Goal: Check status: Check status

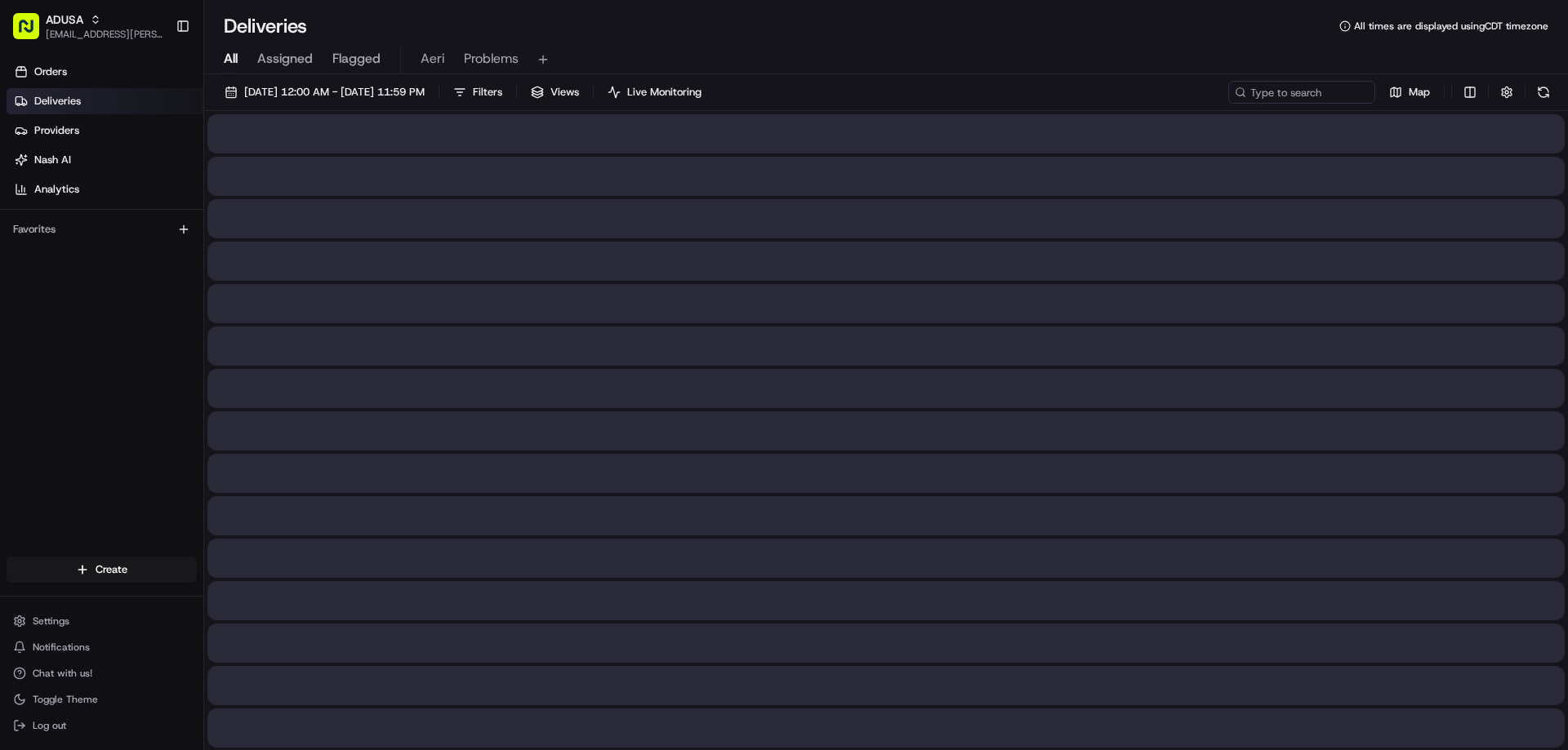
click at [1335, 90] on input at bounding box center [1301, 92] width 147 height 23
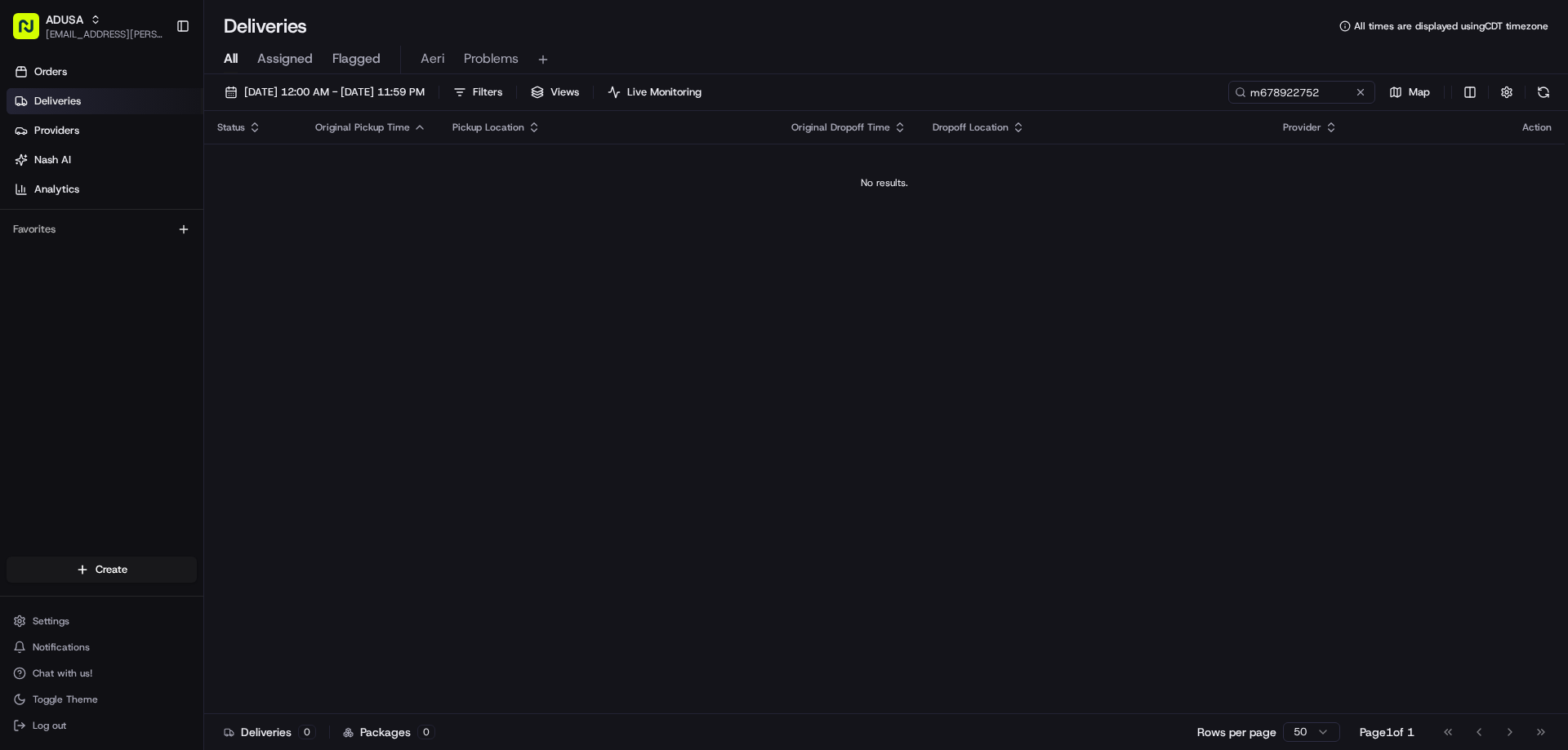
type input "m678922752"
click at [1357, 98] on button at bounding box center [1360, 92] width 16 height 16
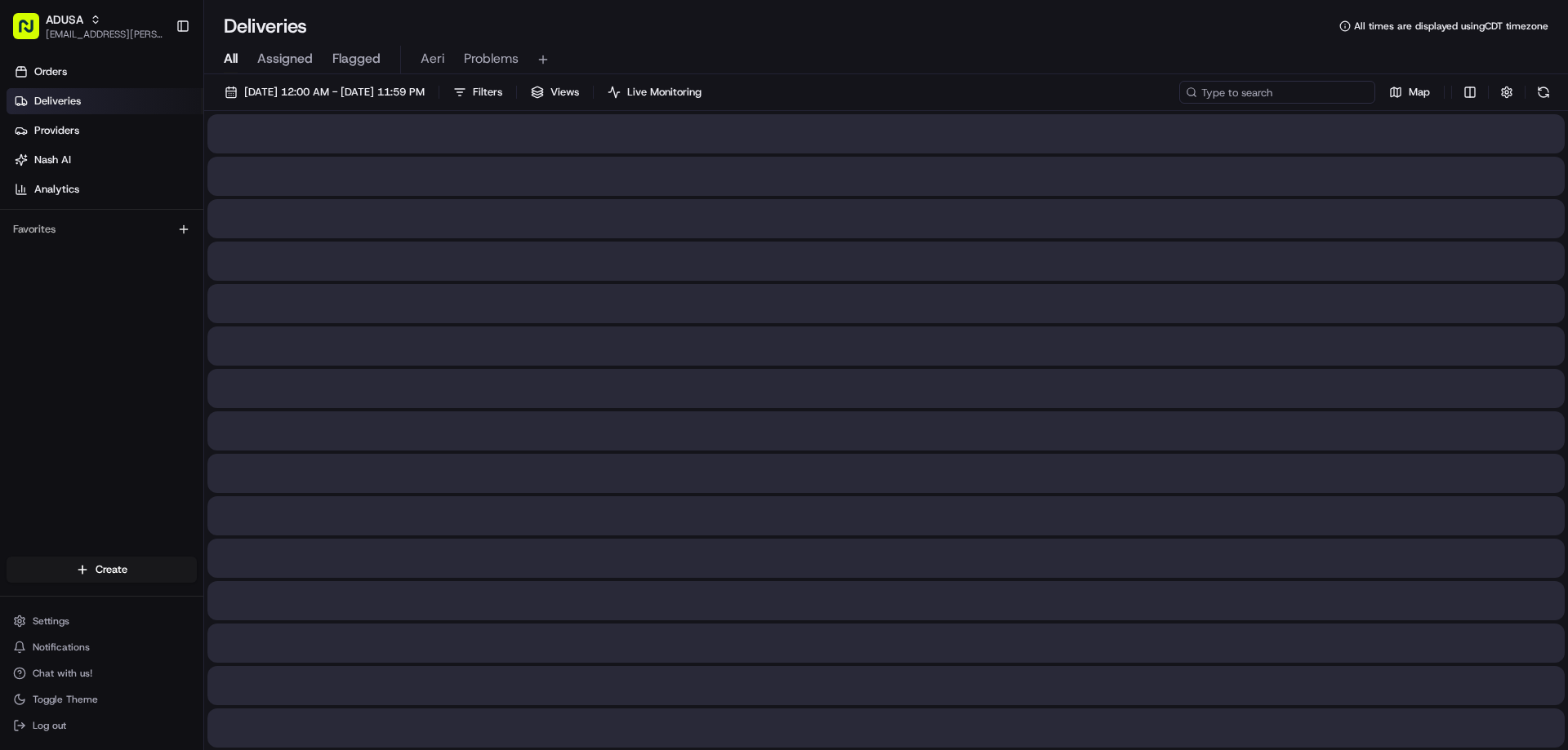
click at [1293, 98] on input at bounding box center [1276, 92] width 196 height 23
paste input "m708106213"
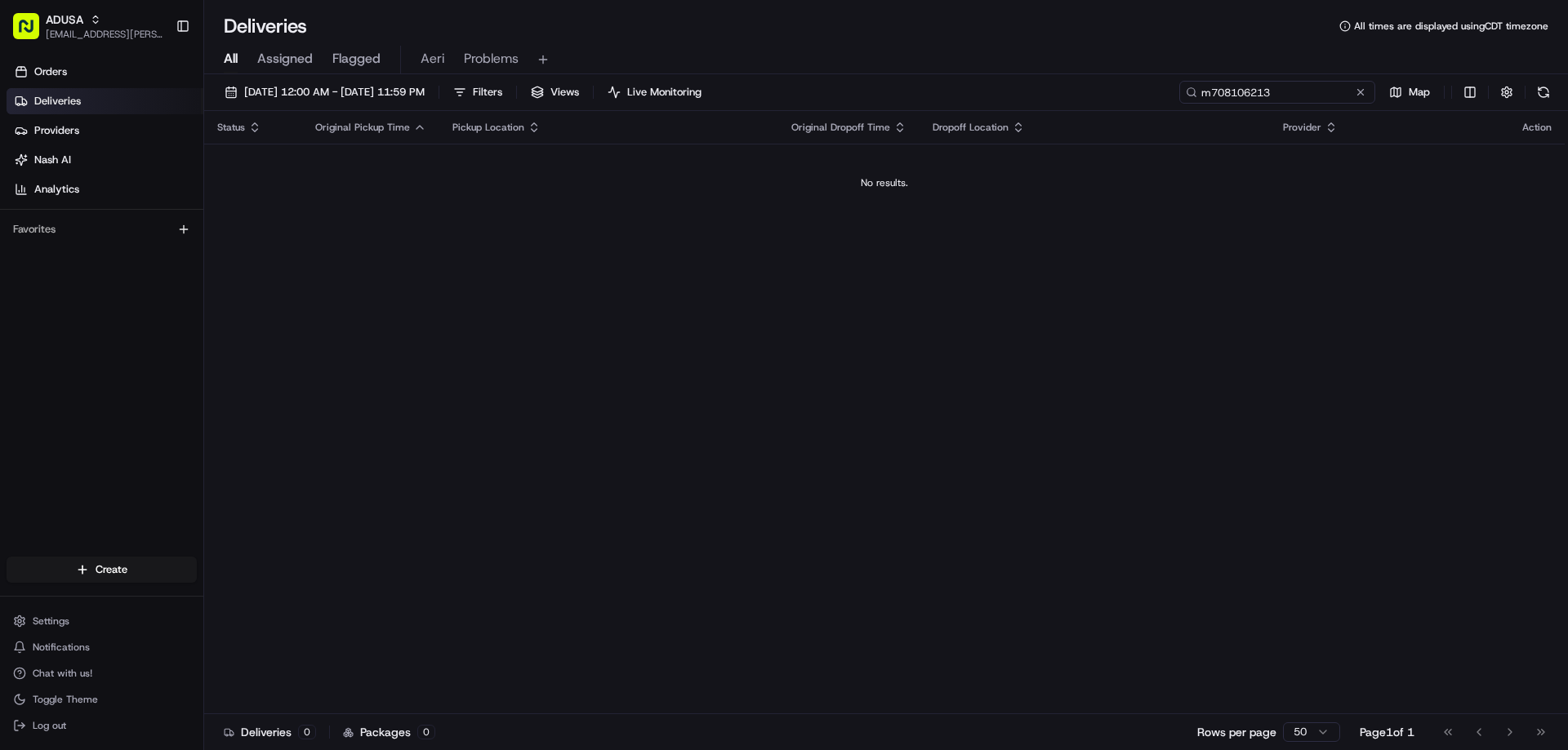
drag, startPoint x: 1212, startPoint y: 88, endPoint x: 1181, endPoint y: 90, distance: 31.1
click at [1181, 90] on input "m708106213" at bounding box center [1276, 92] width 196 height 23
type input "m708106213"
click at [1358, 90] on button at bounding box center [1360, 92] width 16 height 16
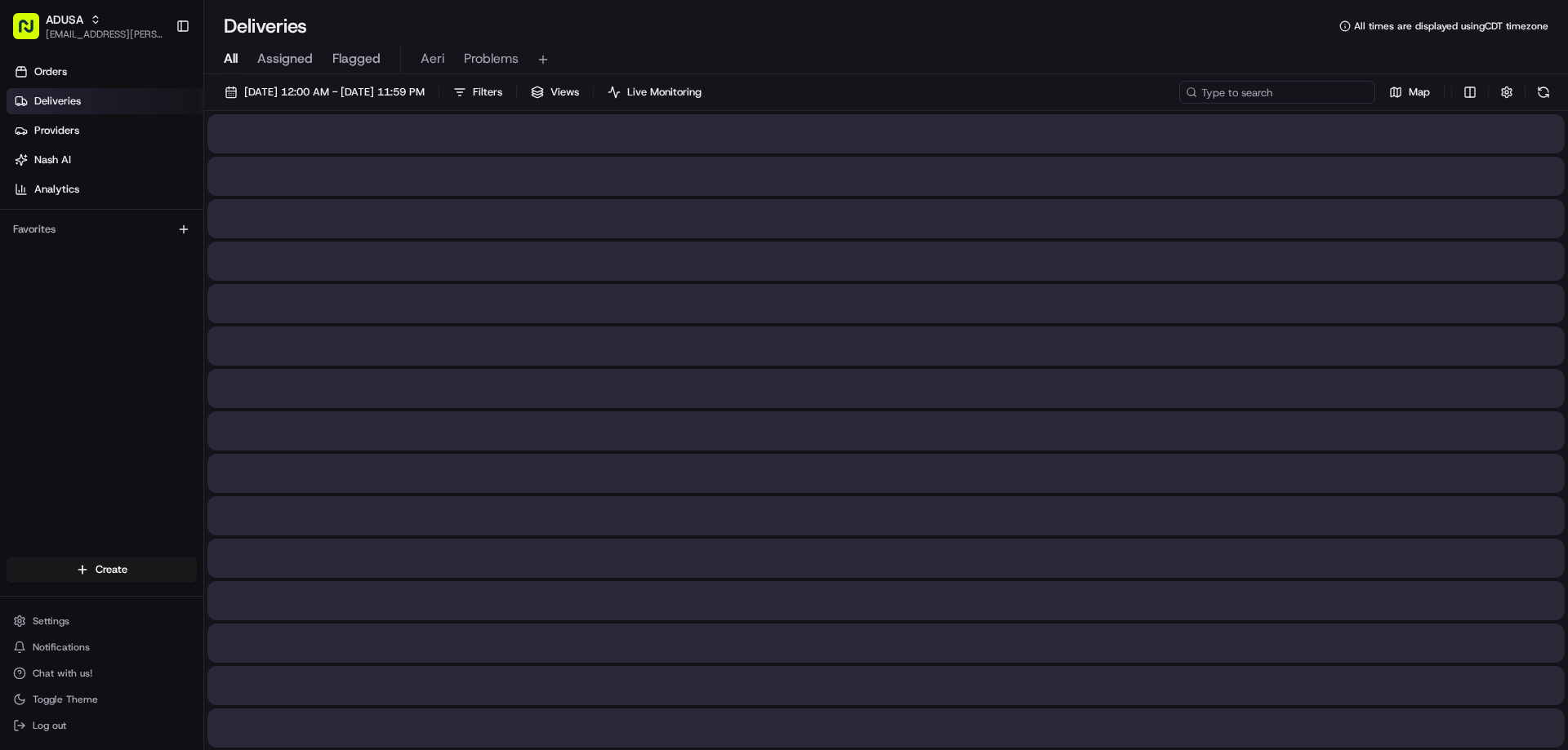
click at [1301, 103] on input at bounding box center [1276, 92] width 196 height 23
paste input "m708487251"
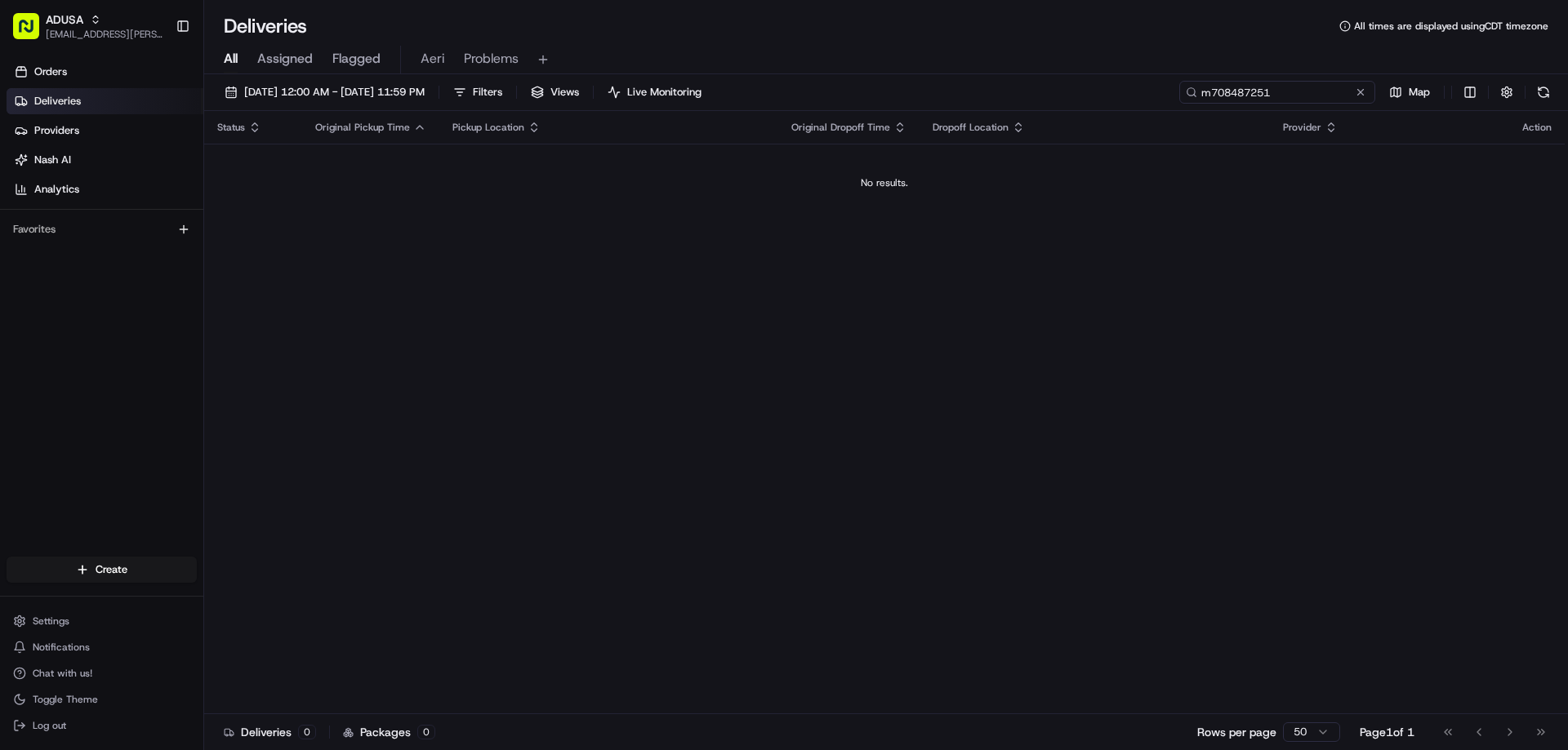
drag, startPoint x: 1217, startPoint y: 97, endPoint x: 1150, endPoint y: 94, distance: 67.1
click at [1166, 97] on div "[DATE] 12:00 AM - [DATE] 11:59 PM Filters Views Live Monitoring m708487251 Map" at bounding box center [886, 96] width 1364 height 30
type input "m708487251"
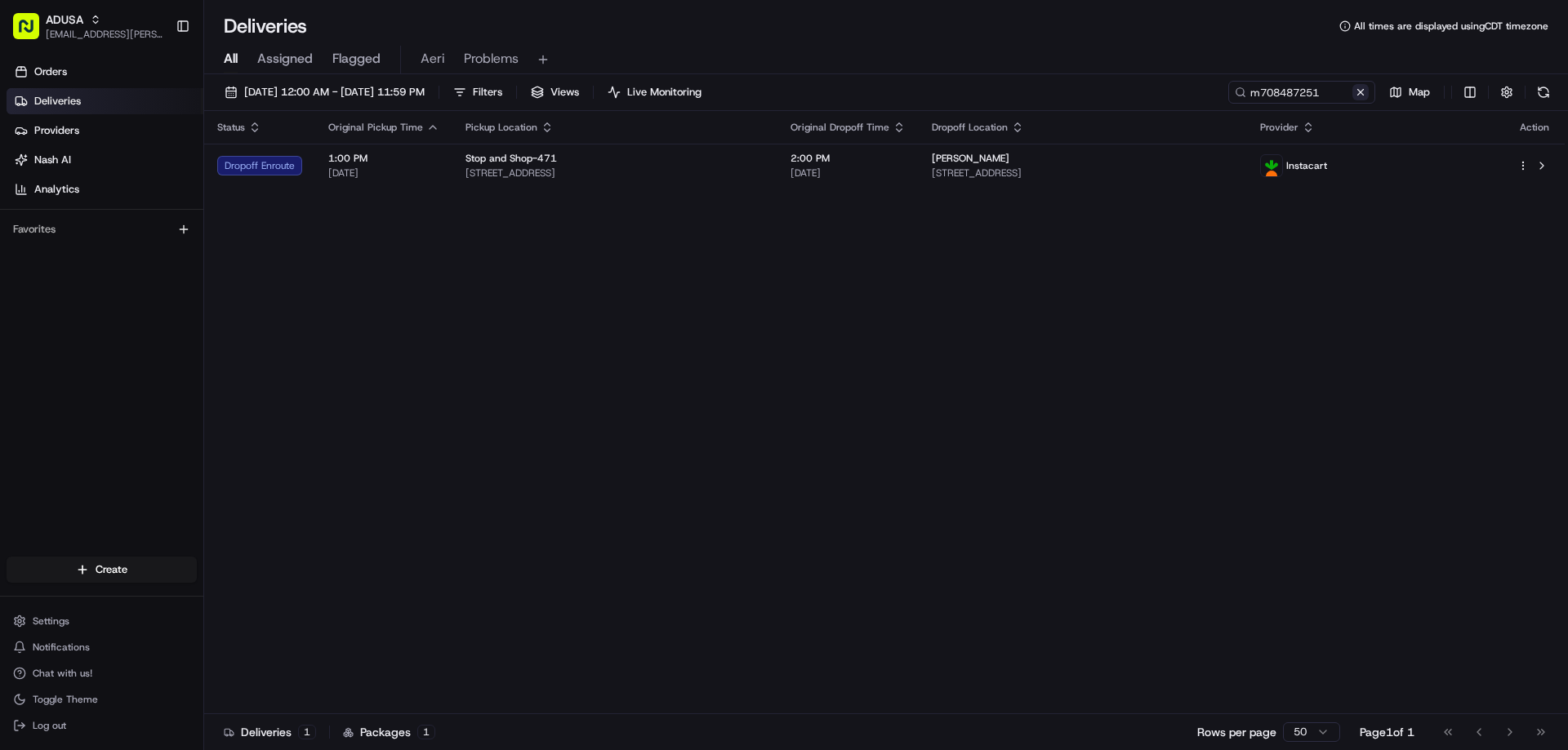
click at [1362, 91] on button at bounding box center [1360, 92] width 16 height 16
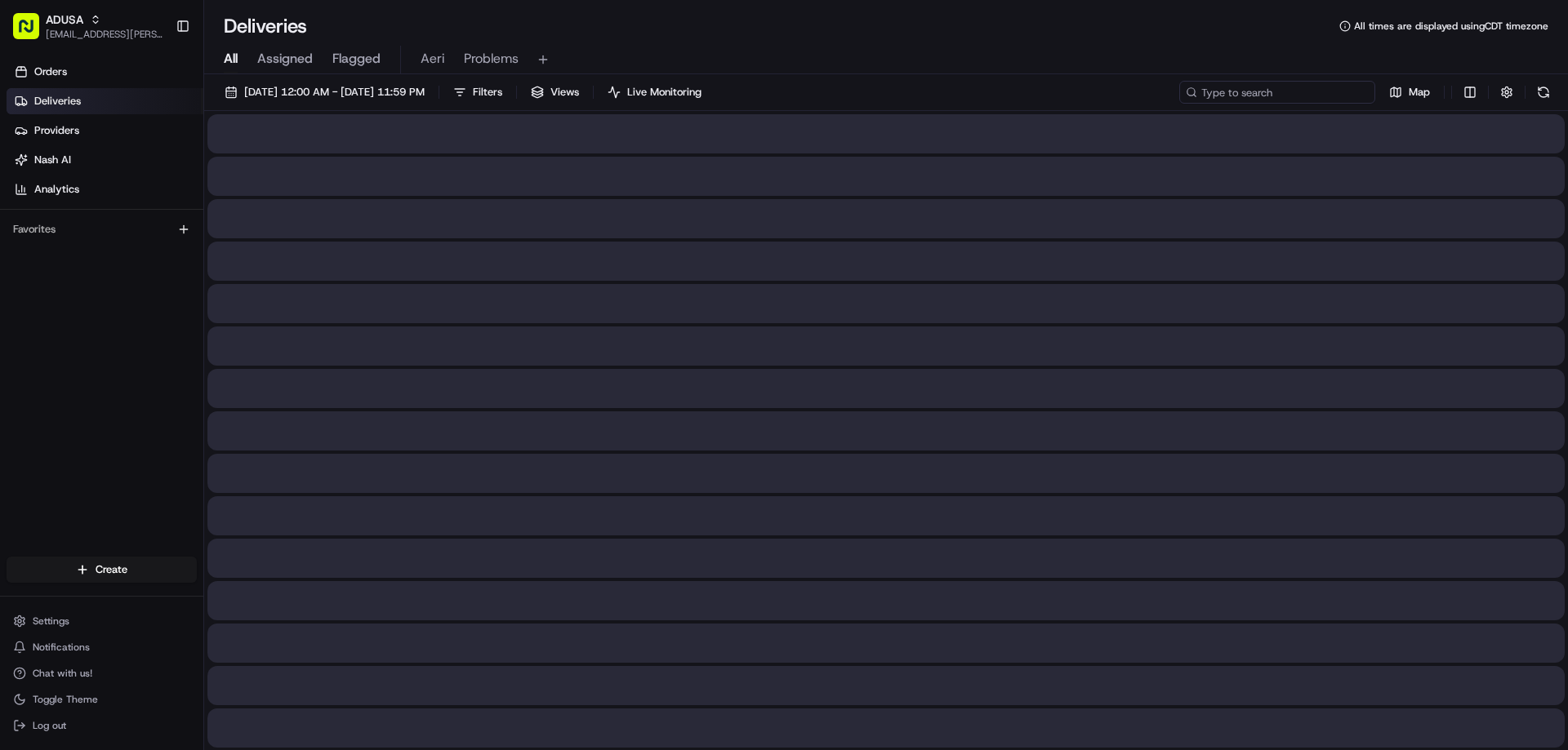
click at [1302, 91] on input at bounding box center [1276, 92] width 196 height 23
paste input "m709128825"
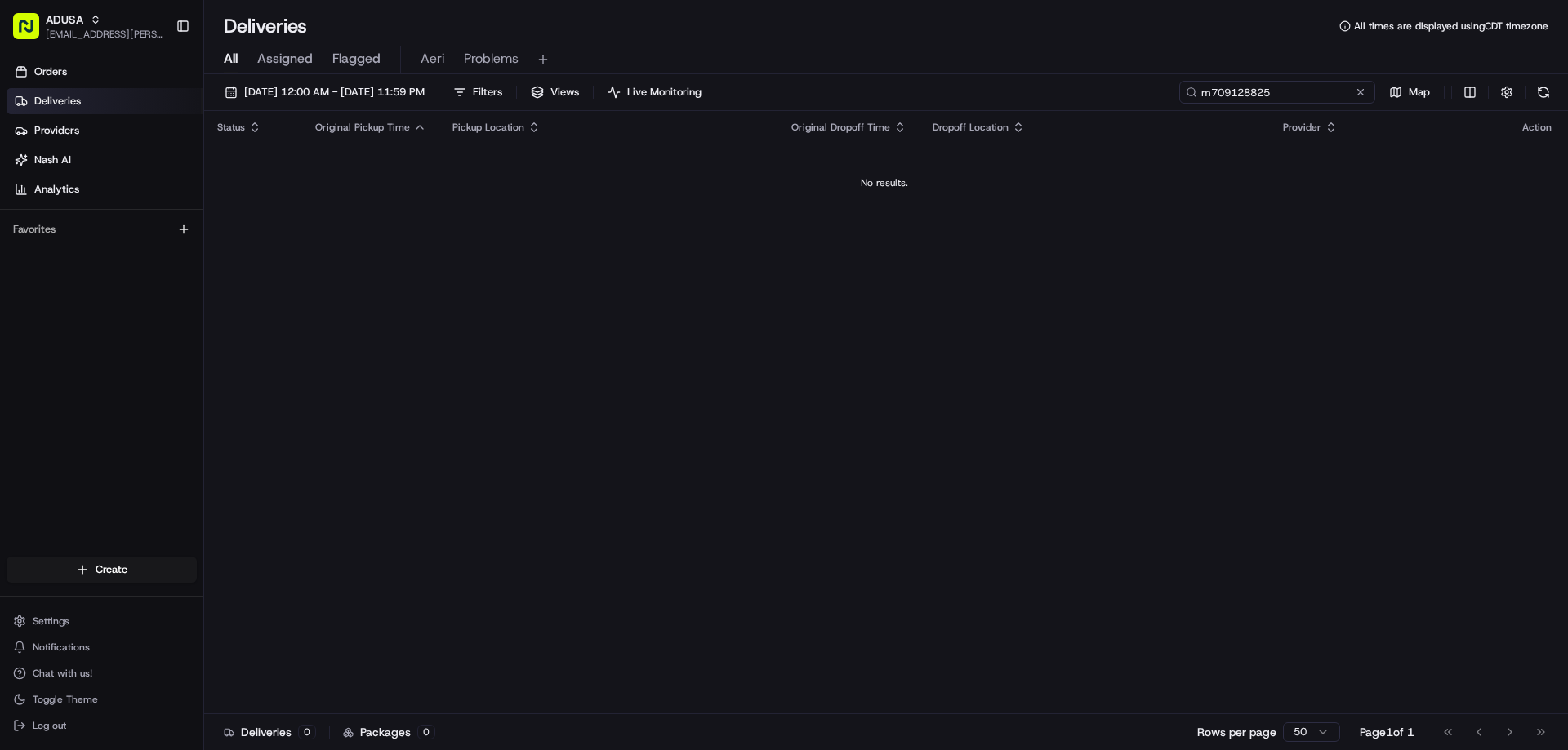
drag, startPoint x: 1217, startPoint y: 91, endPoint x: 1181, endPoint y: 88, distance: 36.1
click at [1191, 91] on div "m709128825" at bounding box center [1276, 92] width 196 height 23
type input "m709128825"
click at [1368, 95] on input "m709128825" at bounding box center [1276, 92] width 196 height 23
click at [1361, 95] on button at bounding box center [1360, 92] width 16 height 16
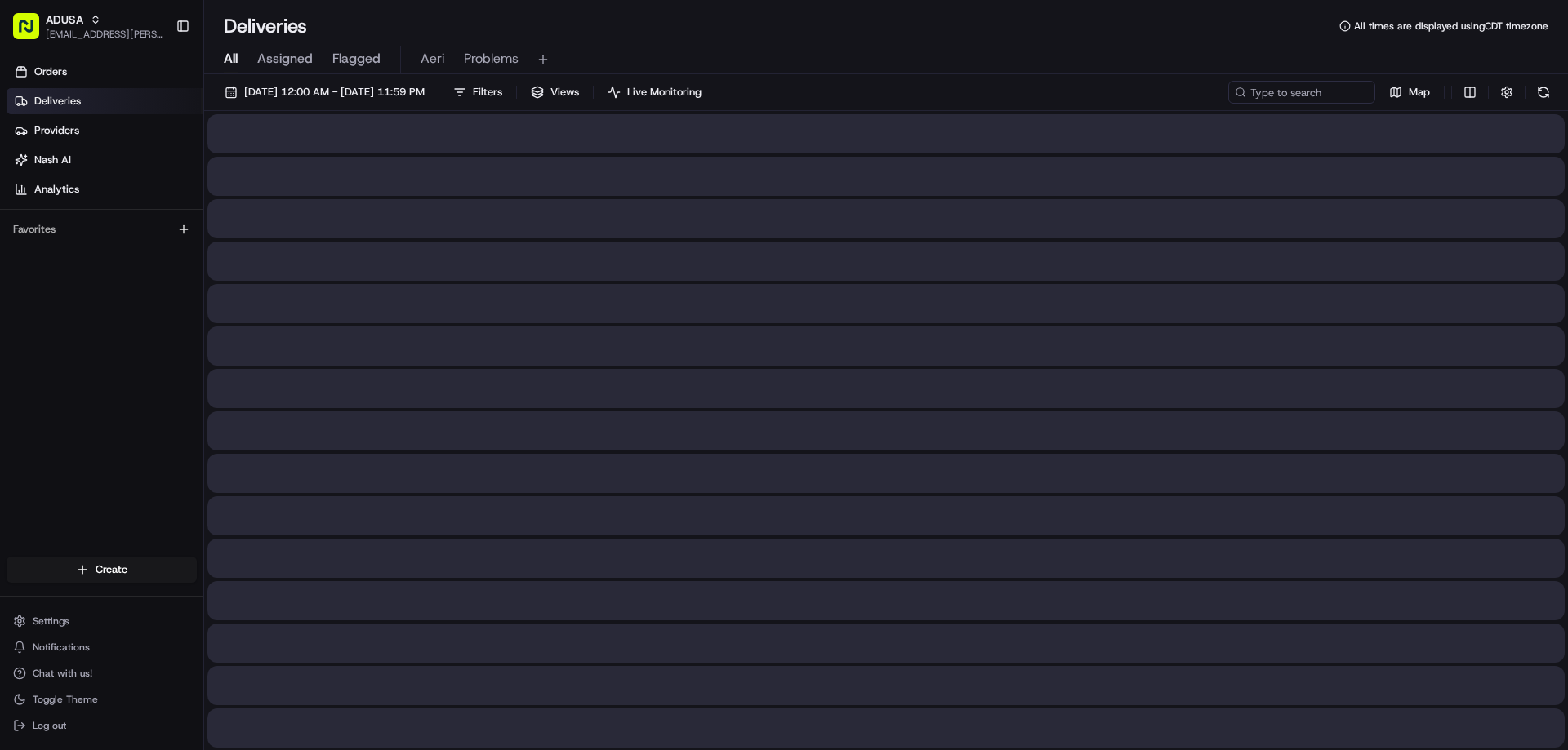
click at [1222, 90] on div "[DATE] 12:00 AM - [DATE] 11:59 PM Filters Views Live Monitoring Map" at bounding box center [886, 96] width 1364 height 30
click at [1259, 87] on input at bounding box center [1276, 92] width 196 height 23
paste input "m708106213"
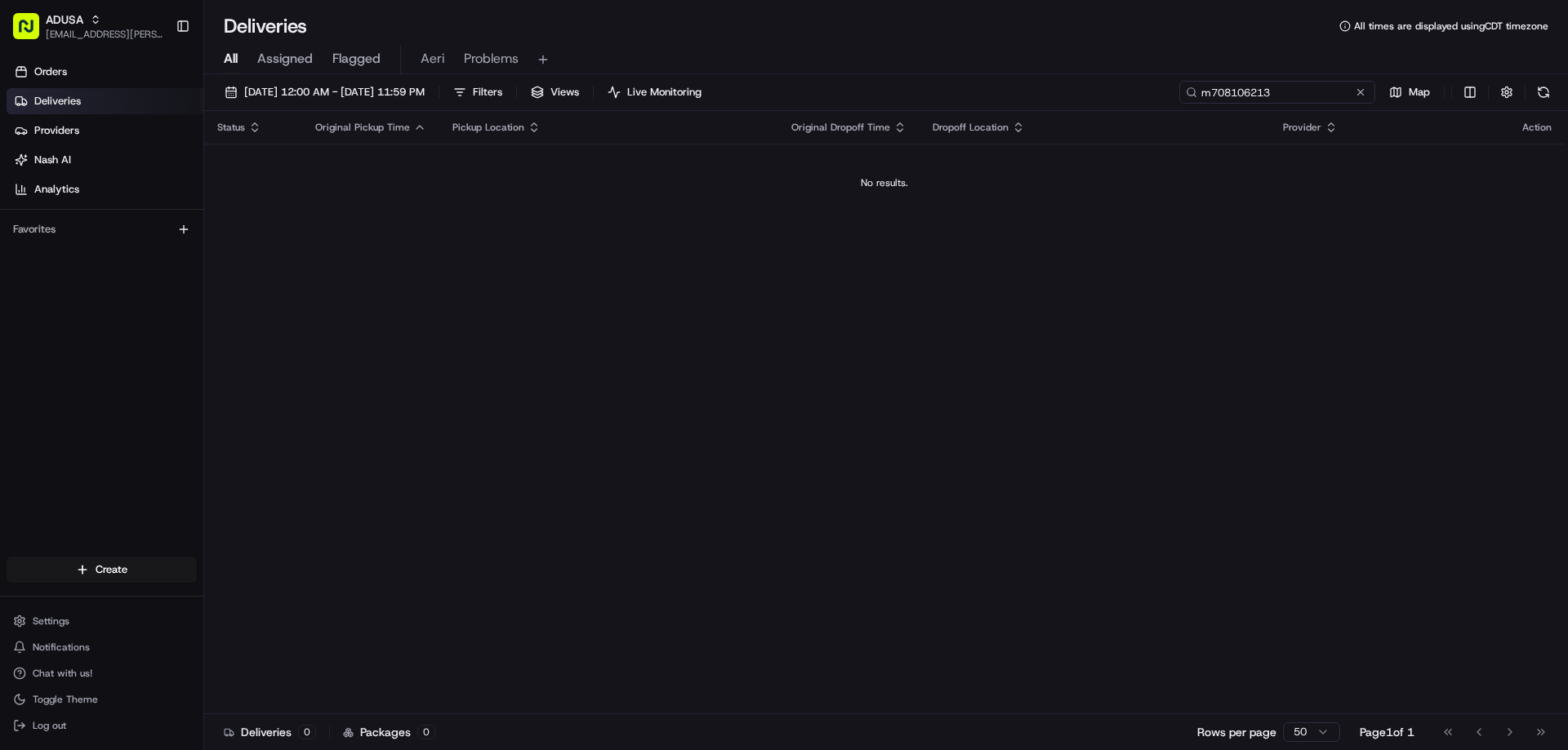
drag, startPoint x: 1216, startPoint y: 94, endPoint x: 1119, endPoint y: 82, distance: 97.7
click at [1166, 95] on div "[DATE] 12:00 AM - [DATE] 11:59 PM Filters Views Live Monitoring m708106213 Map" at bounding box center [886, 96] width 1364 height 30
type input "m708106213"
click at [1357, 95] on button at bounding box center [1360, 92] width 16 height 16
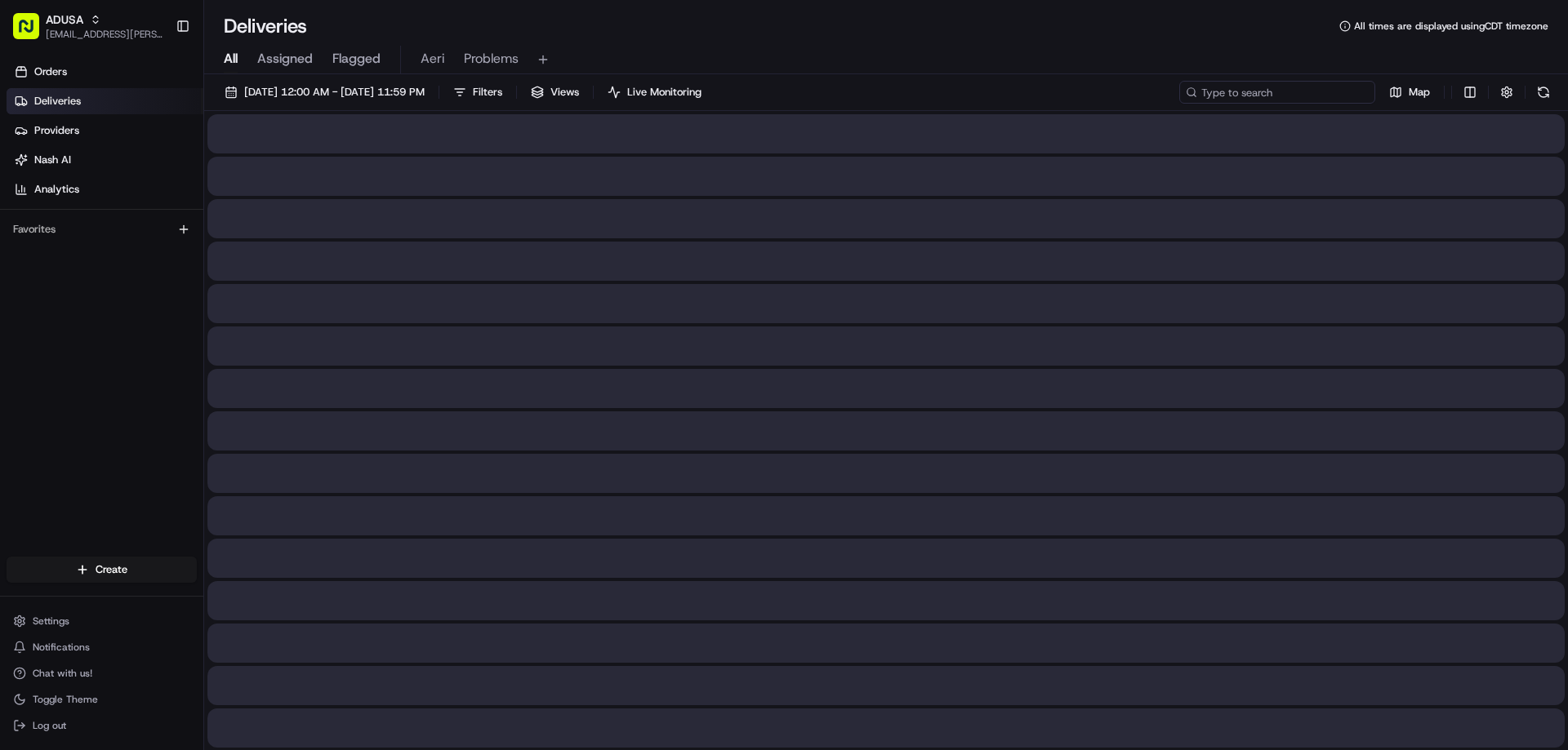
click at [1264, 95] on input at bounding box center [1276, 92] width 196 height 23
paste input "m708106213"
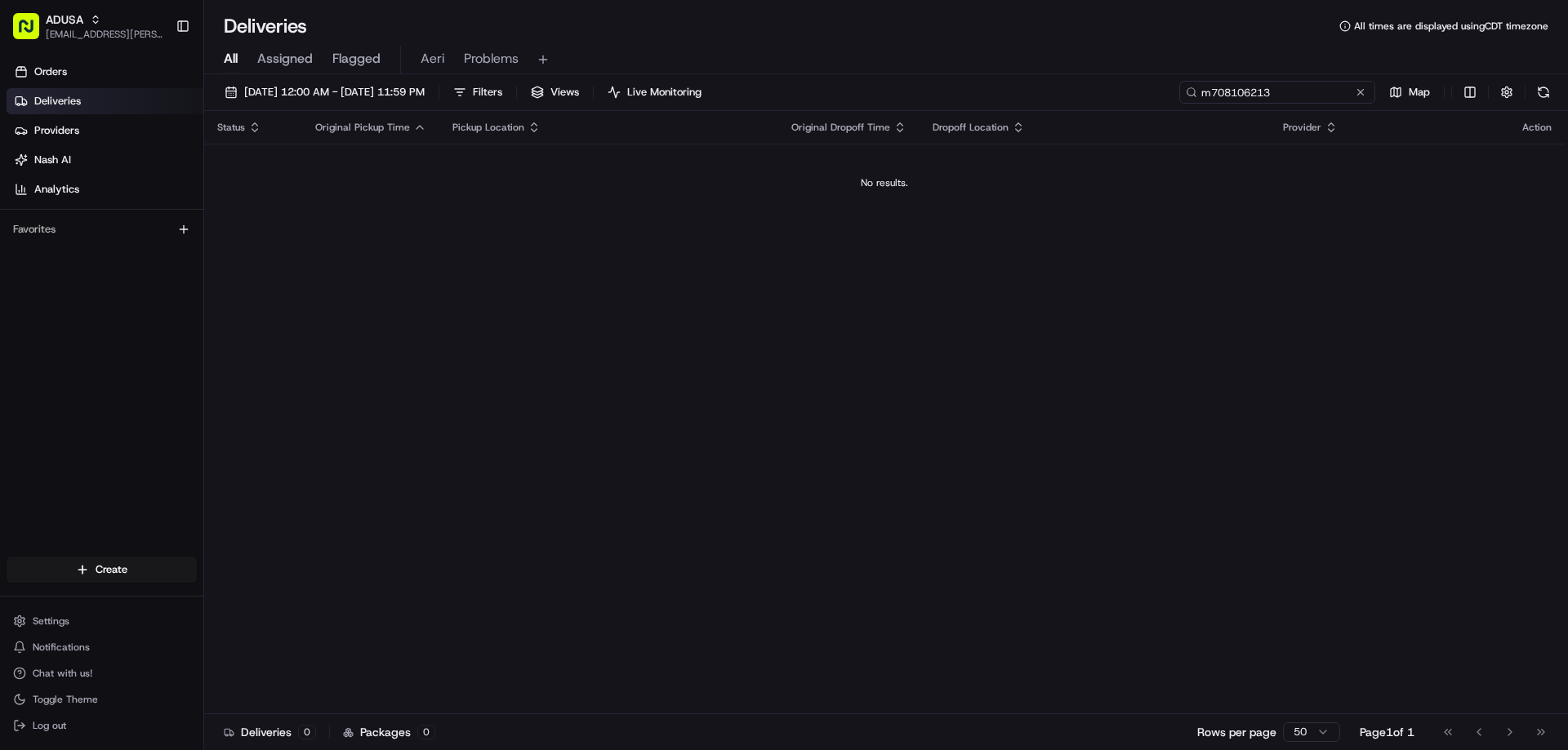
drag, startPoint x: 1215, startPoint y: 98, endPoint x: 1139, endPoint y: 90, distance: 76.4
click at [1157, 99] on div "[DATE] 12:00 AM - [DATE] 11:59 PM Filters Views Live Monitoring m708106213 Map" at bounding box center [886, 96] width 1364 height 30
type input "m708106213"
